Goal: Task Accomplishment & Management: Use online tool/utility

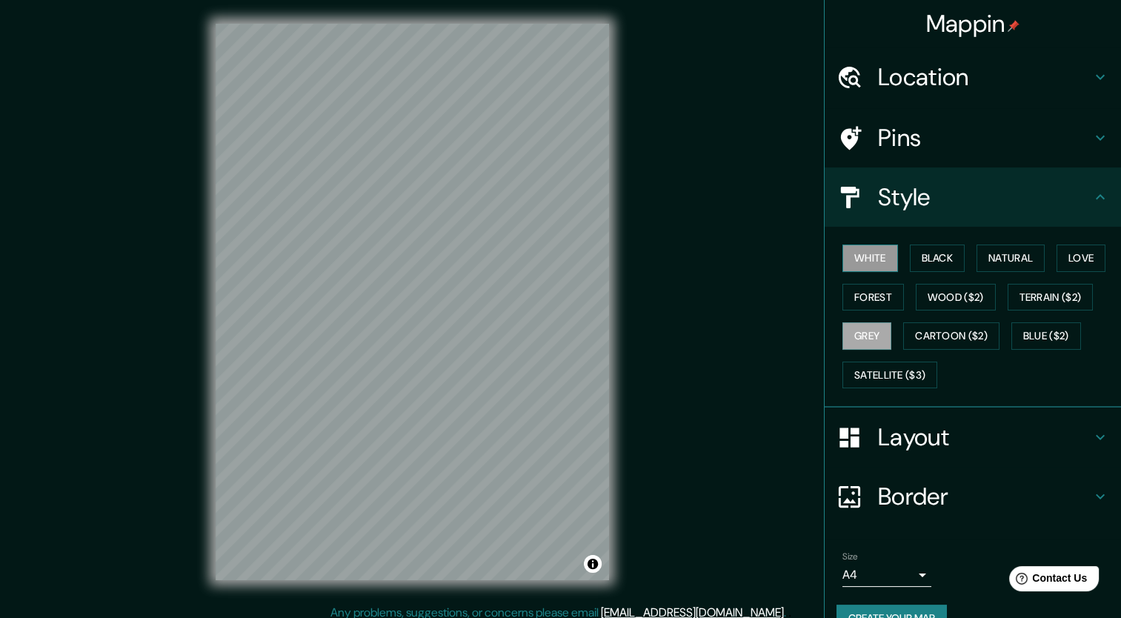
click at [864, 256] on button "White" at bounding box center [870, 257] width 56 height 27
click at [912, 253] on button "Black" at bounding box center [937, 257] width 56 height 27
click at [921, 81] on h4 "Location" at bounding box center [984, 77] width 213 height 30
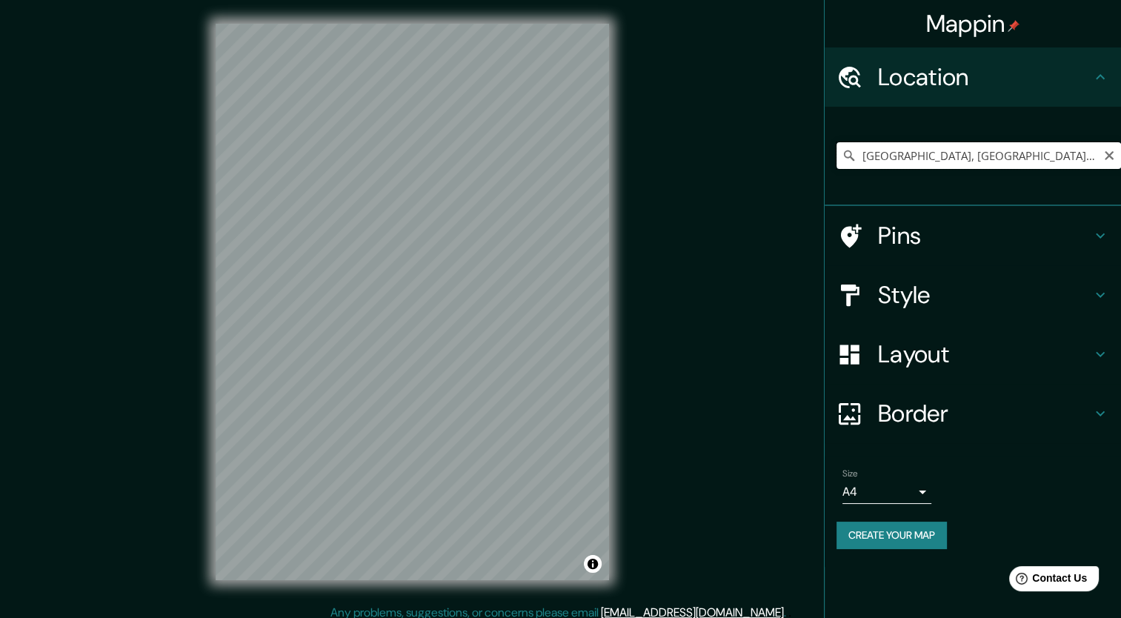
click at [909, 157] on input "[GEOGRAPHIC_DATA], [GEOGRAPHIC_DATA], [GEOGRAPHIC_DATA]" at bounding box center [978, 155] width 284 height 27
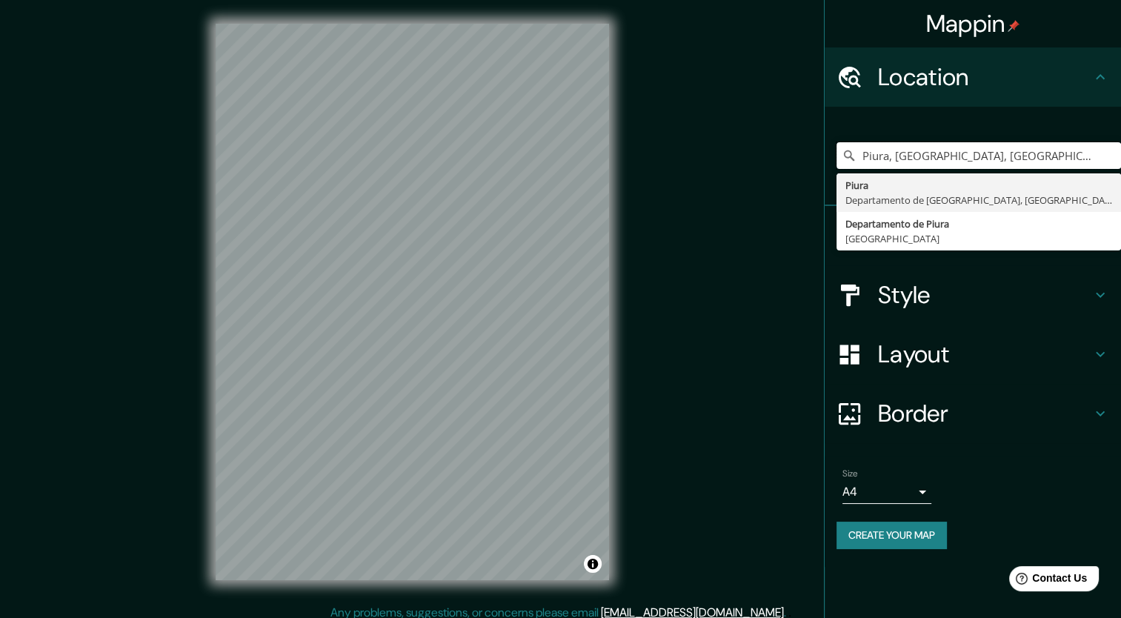
type input "Piura, [GEOGRAPHIC_DATA], [GEOGRAPHIC_DATA]"
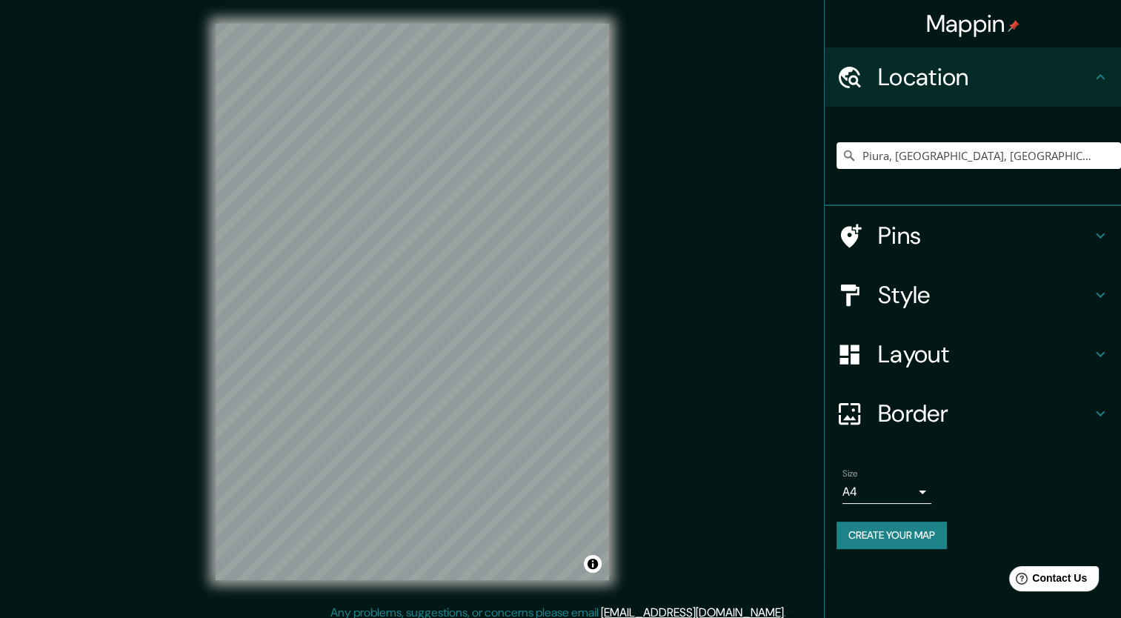
click at [918, 230] on h4 "Pins" at bounding box center [984, 236] width 213 height 30
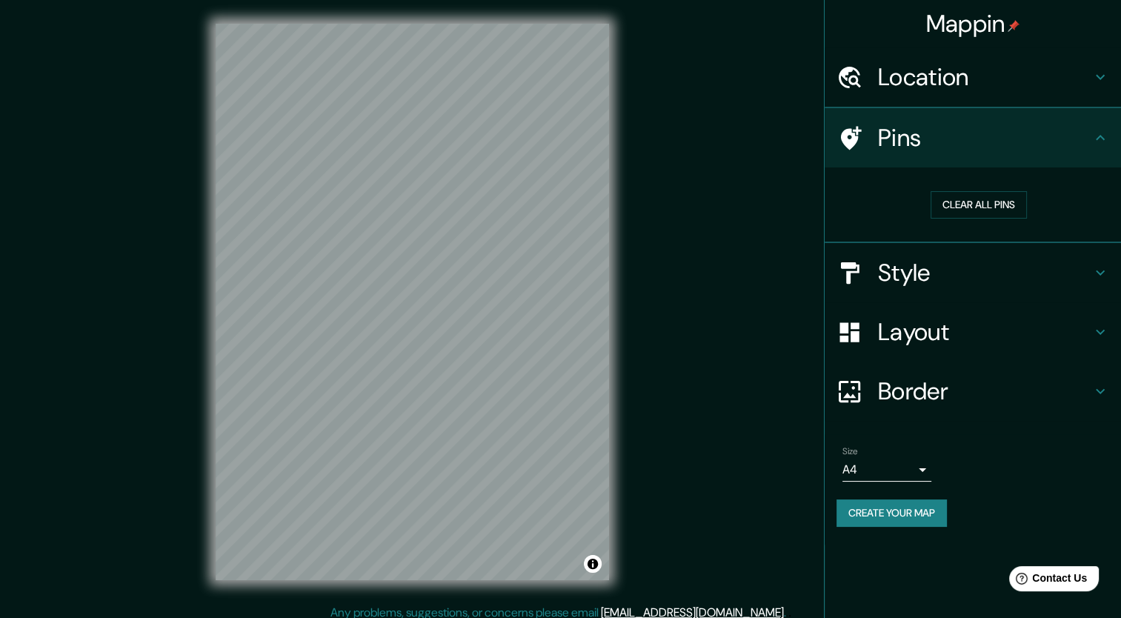
click at [924, 258] on h4 "Style" at bounding box center [984, 273] width 213 height 30
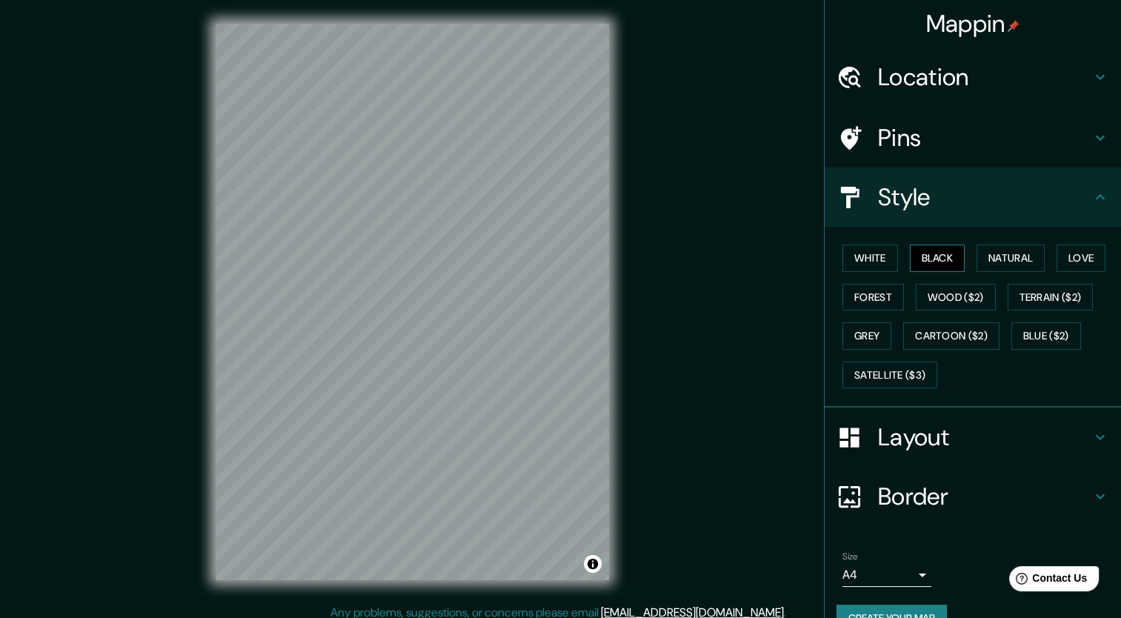
click at [930, 260] on button "Black" at bounding box center [937, 257] width 56 height 27
click at [980, 260] on button "Natural" at bounding box center [1010, 257] width 68 height 27
click at [1064, 253] on button "Love" at bounding box center [1080, 257] width 49 height 27
click at [861, 298] on button "Forest" at bounding box center [872, 297] width 61 height 27
click at [944, 295] on button "Wood ($2)" at bounding box center [955, 297] width 80 height 27
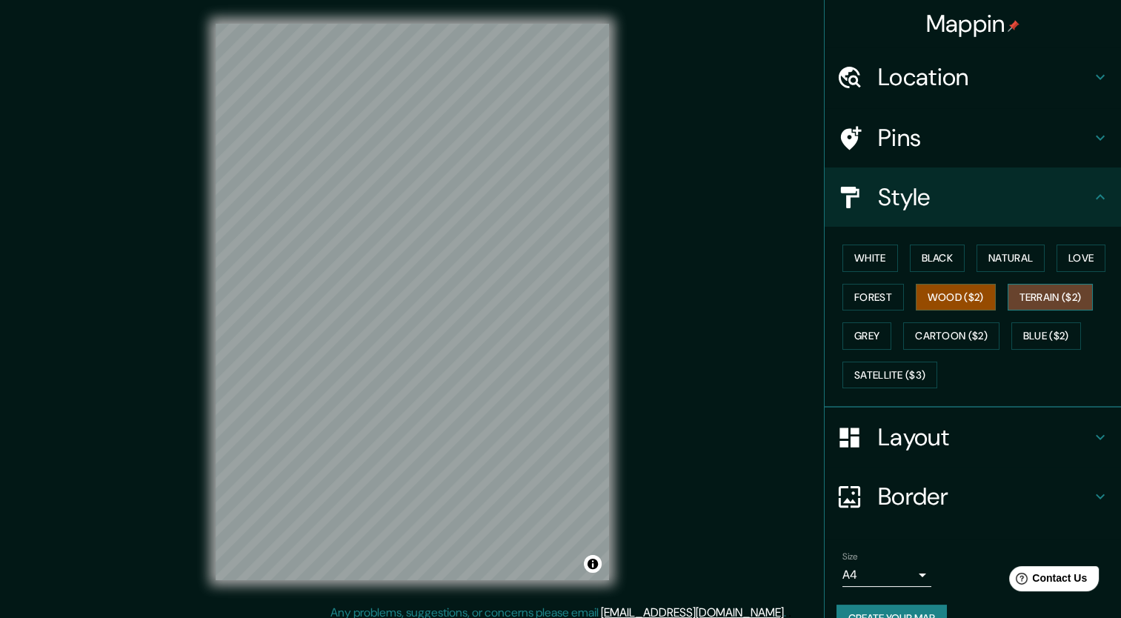
click at [1036, 286] on button "Terrain ($2)" at bounding box center [1050, 297] width 86 height 27
click at [858, 324] on button "Grey" at bounding box center [866, 335] width 49 height 27
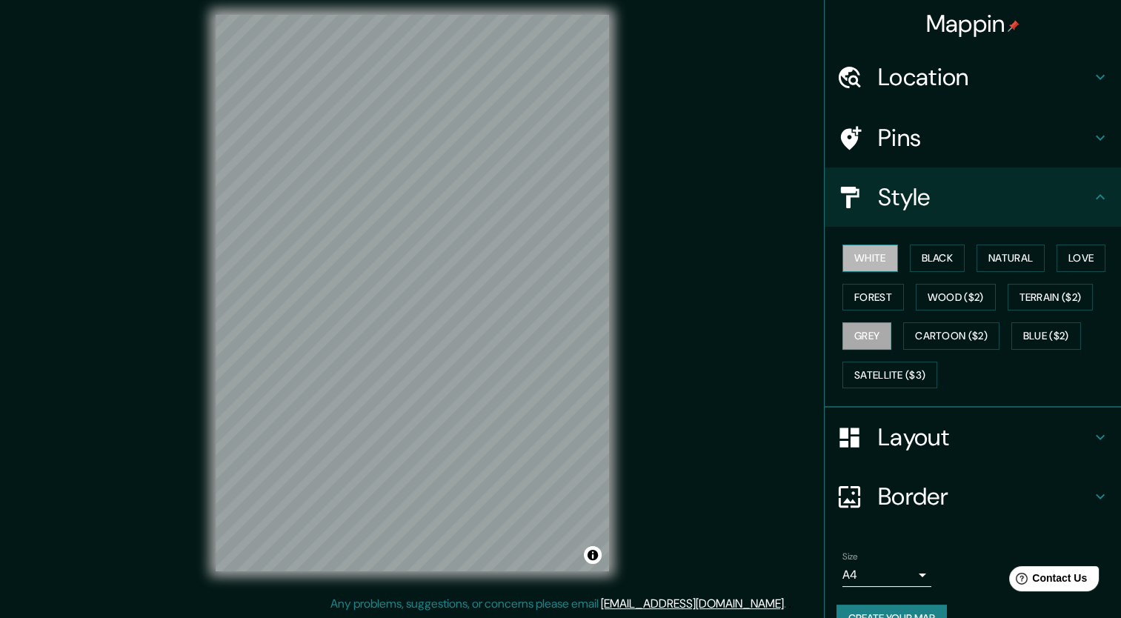
click at [861, 264] on button "White" at bounding box center [870, 257] width 56 height 27
click at [912, 259] on button "Black" at bounding box center [937, 257] width 56 height 27
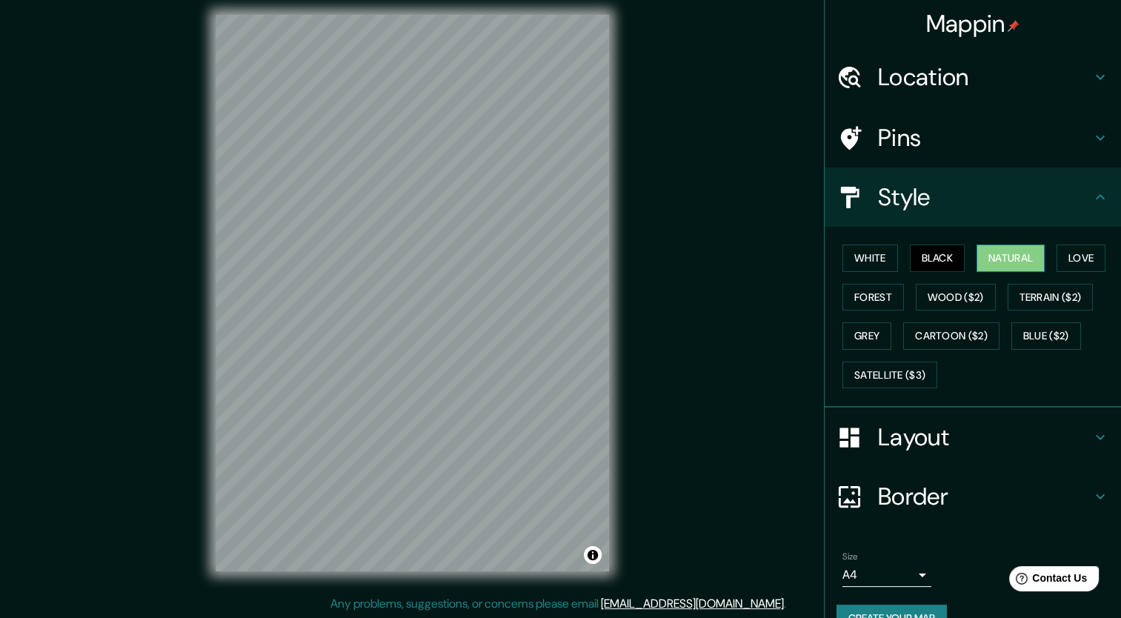
click at [1001, 270] on button "Natural" at bounding box center [1010, 257] width 68 height 27
click at [1065, 258] on button "Love" at bounding box center [1080, 257] width 49 height 27
